Goal: Find specific page/section: Find specific page/section

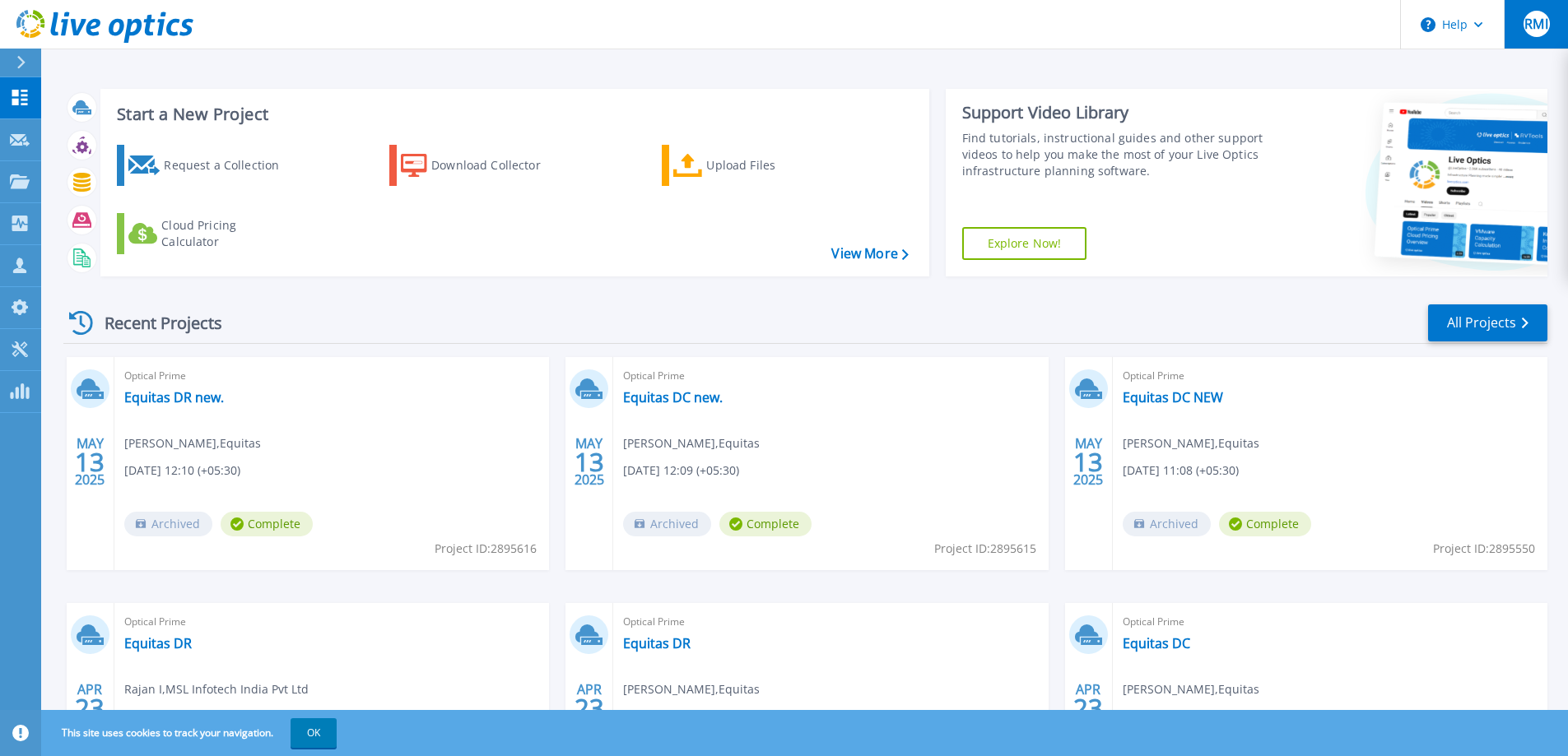
click at [936, 34] on div "RMI" at bounding box center [1537, 24] width 26 height 26
click at [754, 92] on div "Start a New Project Request a Collection Download Collector Upload Files Cloud …" at bounding box center [515, 183] width 829 height 188
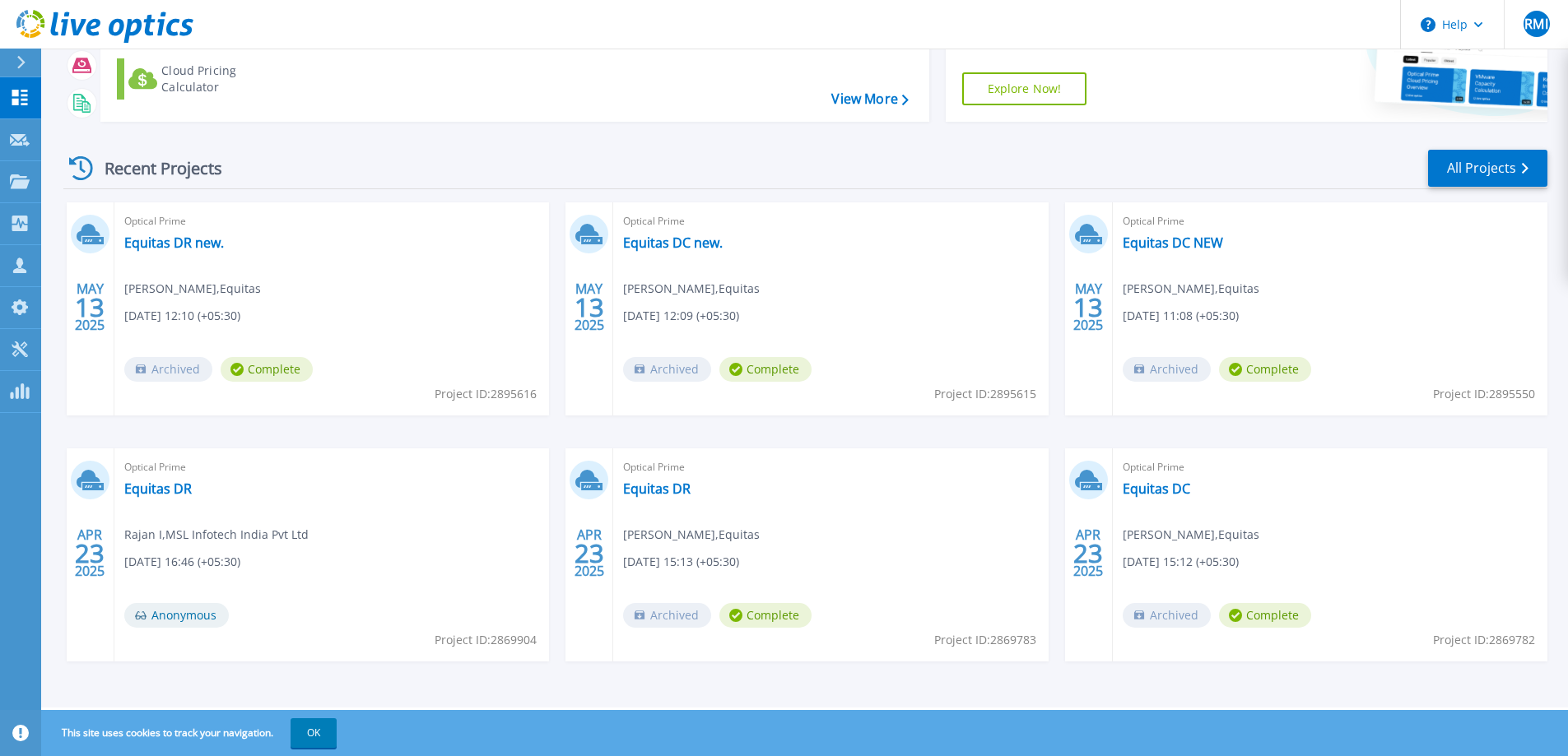
scroll to position [156, 0]
click at [19, 184] on icon at bounding box center [19, 182] width 20 height 14
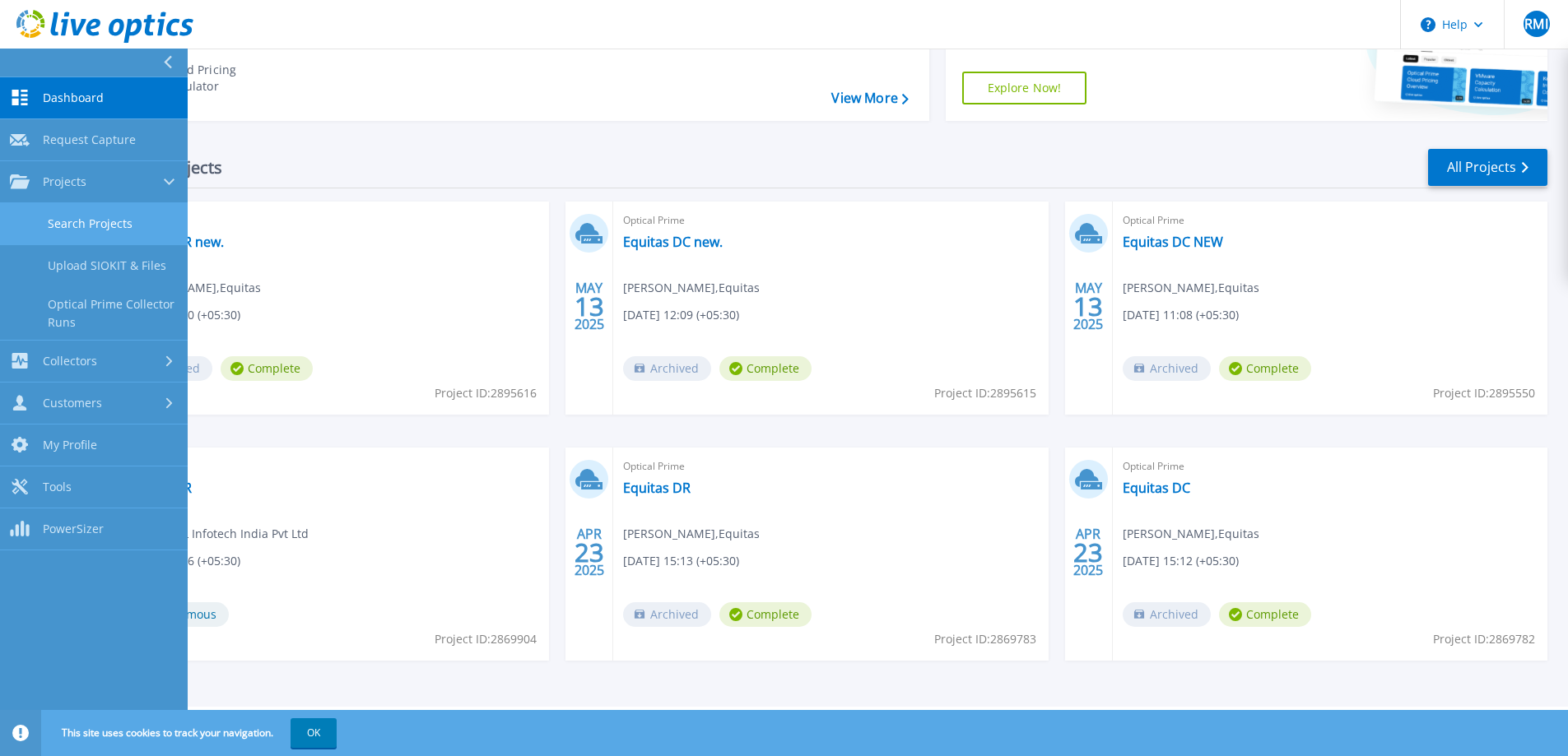
click at [95, 215] on link "Search Projects" at bounding box center [94, 225] width 188 height 42
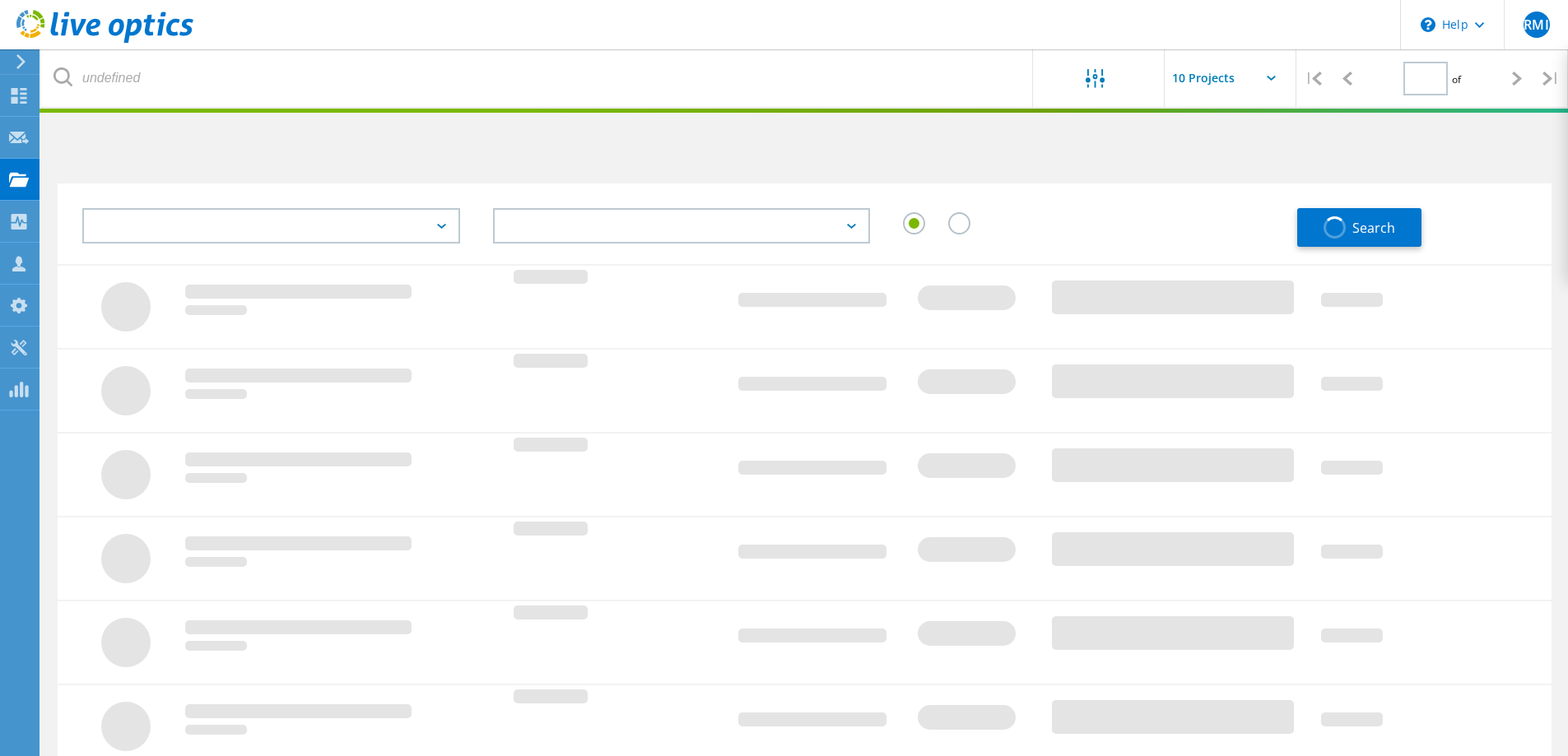
type input "1"
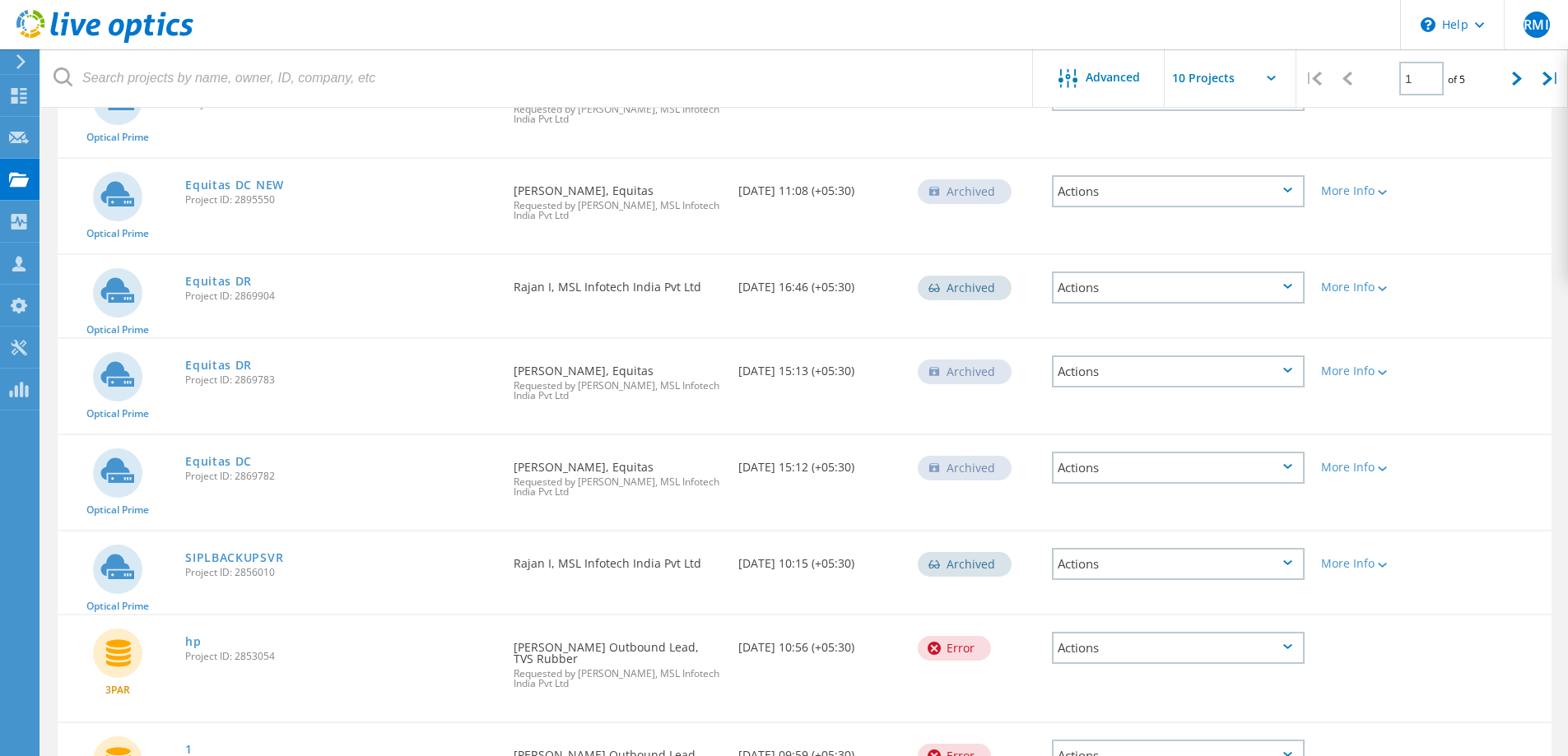
scroll to position [550, 0]
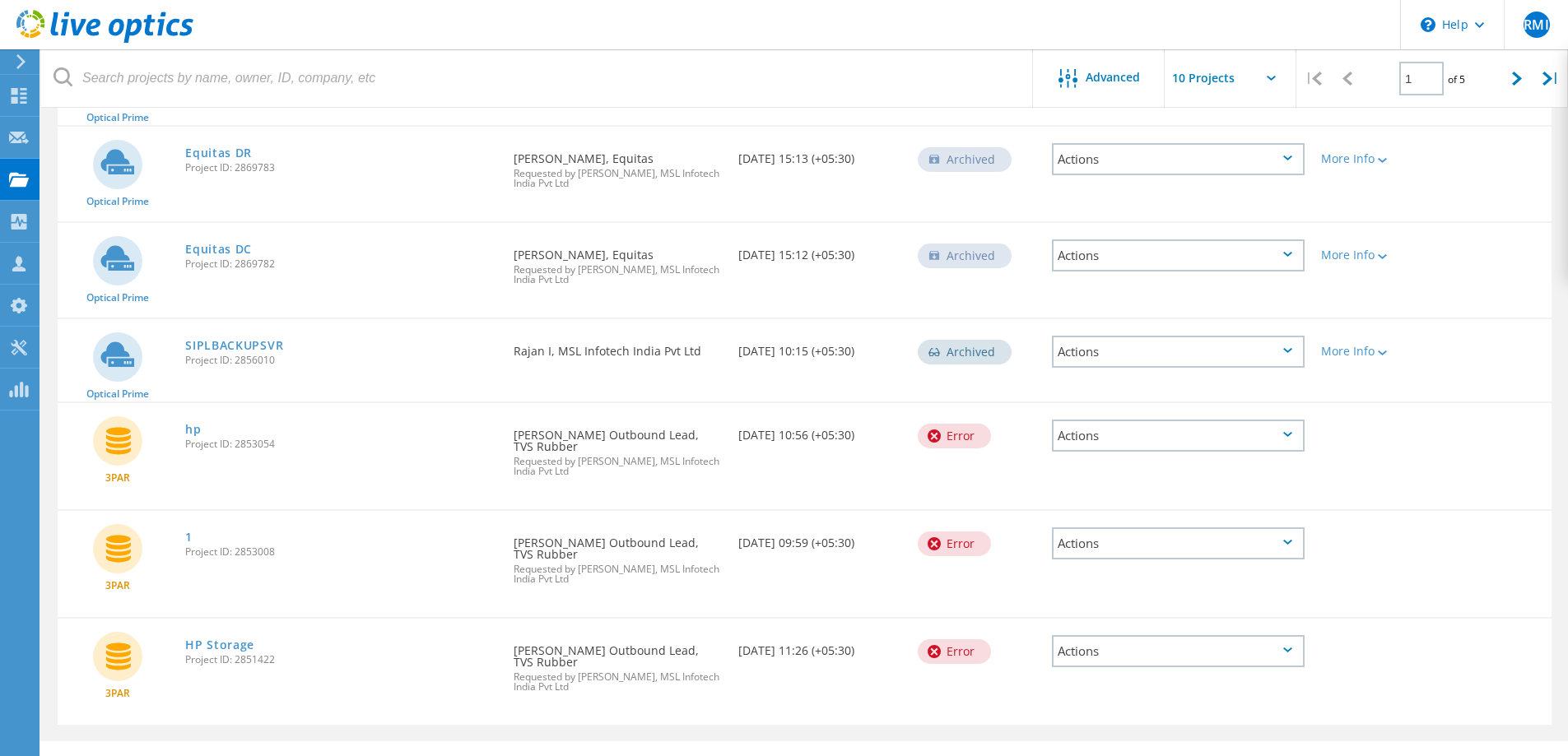
click at [1219, 74] on input "text" at bounding box center [1246, 78] width 164 height 58
click at [1206, 204] on div "Show 40 Projects" at bounding box center [1246, 203] width 163 height 27
type input "Show 40 Projects"
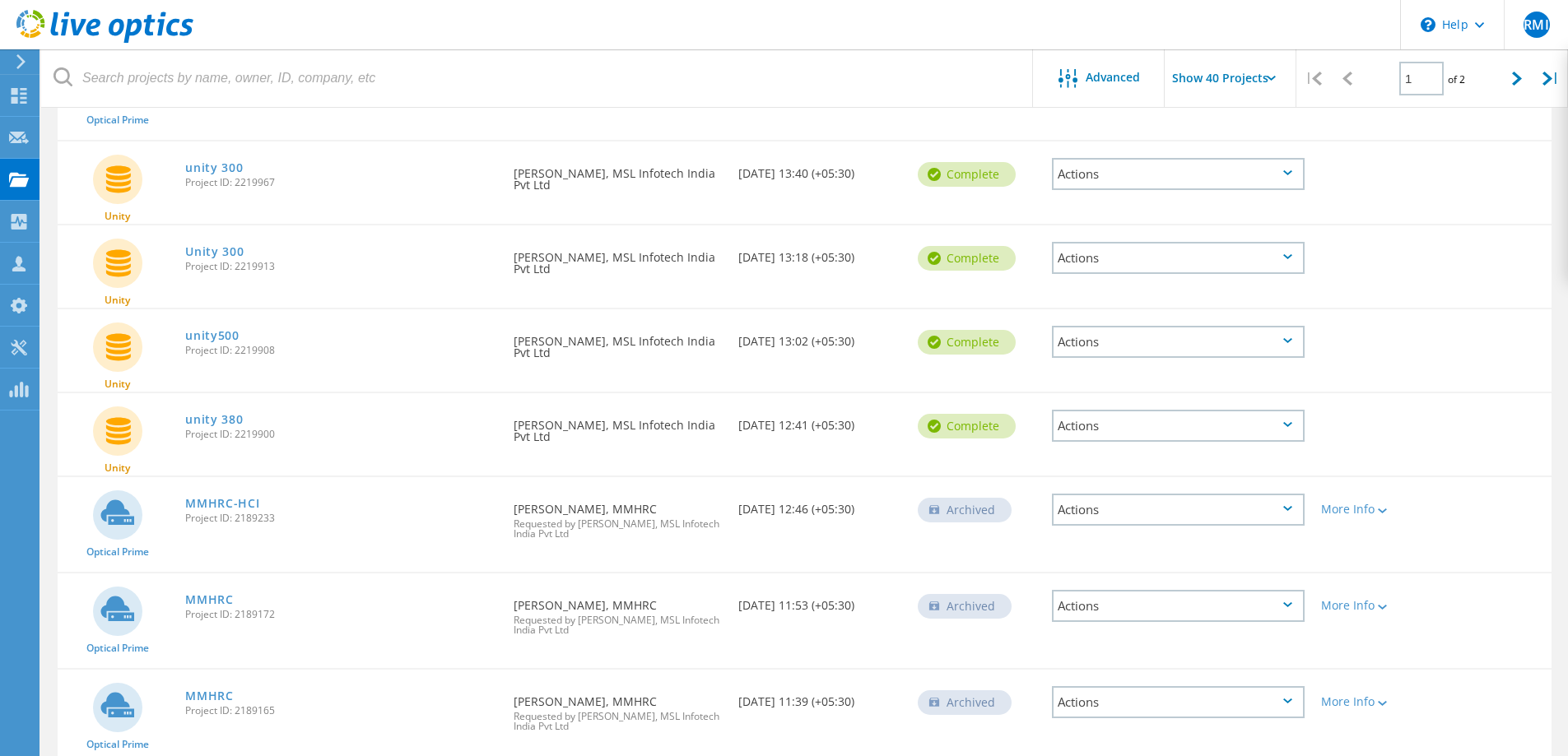
scroll to position [3340, 0]
